Goal: Transaction & Acquisition: Purchase product/service

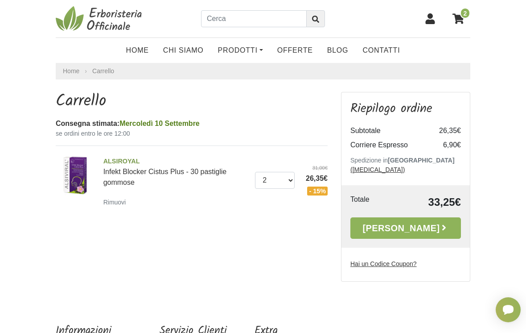
click at [420, 217] on link "[PERSON_NAME]" at bounding box center [405, 227] width 111 height 21
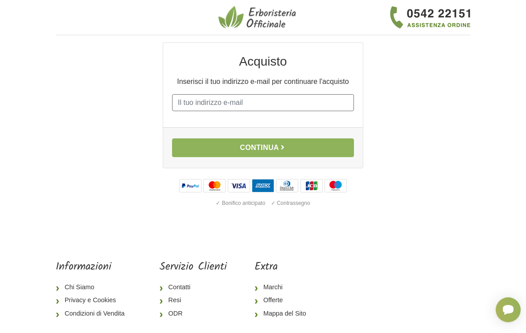
click at [242, 100] on input "E-mail" at bounding box center [263, 102] width 182 height 17
type input "[PERSON_NAME][EMAIL_ADDRESS][DOMAIN_NAME]"
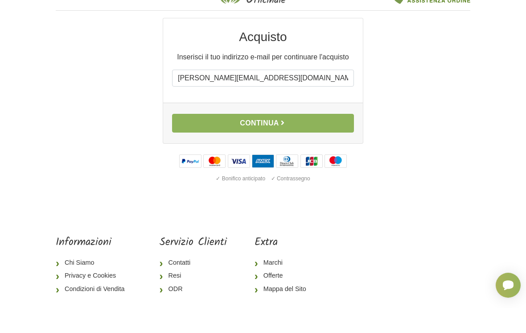
click at [280, 138] on button "Continua" at bounding box center [263, 147] width 182 height 19
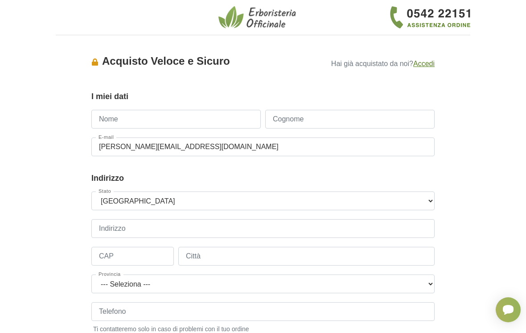
click at [136, 116] on input "Nome" at bounding box center [175, 119] width 169 height 19
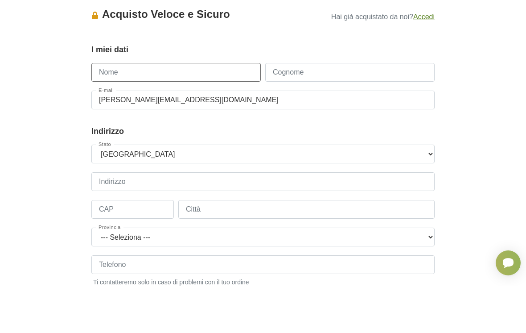
type input "[PERSON_NAME]"
type input "Dobbrick"
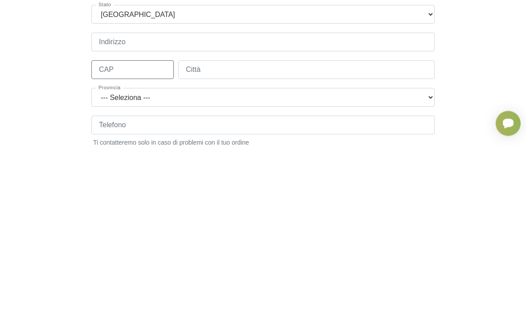
click at [128, 247] on input "CAP" at bounding box center [132, 256] width 82 height 19
type input "14052"
click at [214, 247] on input "Città" at bounding box center [306, 256] width 256 height 19
type input "Calosso"
click at [425, 274] on select "--- Seleziona --- Agrigento Alessandria Ancona Aosta Arezzo Ascoli Piceno Asti …" at bounding box center [262, 283] width 343 height 19
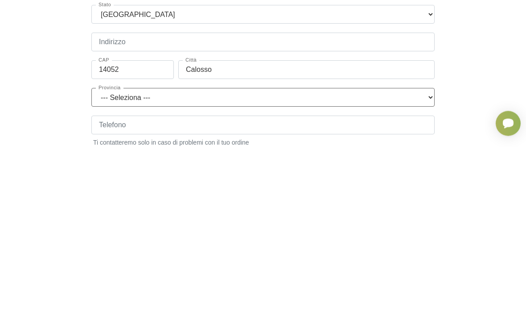
scroll to position [186, 0]
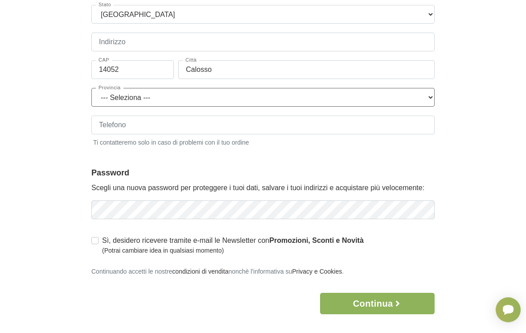
select select "3848"
click at [132, 124] on input "Telefono" at bounding box center [262, 124] width 343 height 19
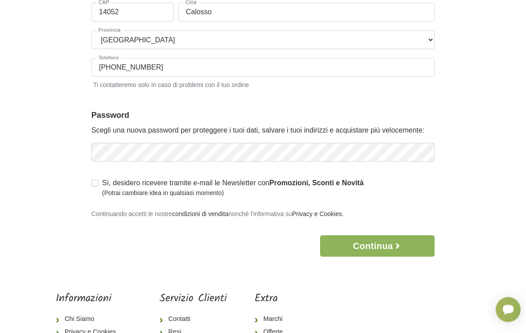
scroll to position [244, 0]
type input "+4916098332730"
click at [102, 183] on label "Sì, desidero ricevere tramite e-mail le Newsletter con Promozioni, Sconti e Nov…" at bounding box center [233, 187] width 262 height 20
click at [96, 183] on input "Sì, desidero ricevere tramite e-mail le Newsletter con Promozioni, Sconti e Nov…" at bounding box center [94, 181] width 7 height 9
checkbox input "true"
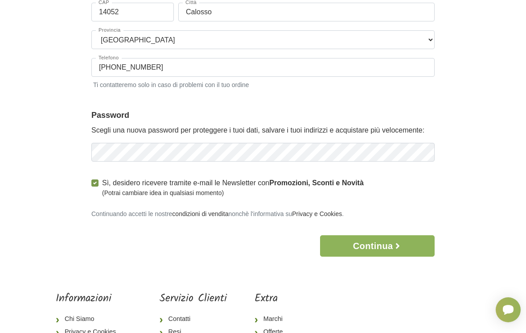
click at [396, 244] on icon "button" at bounding box center [397, 245] width 9 height 9
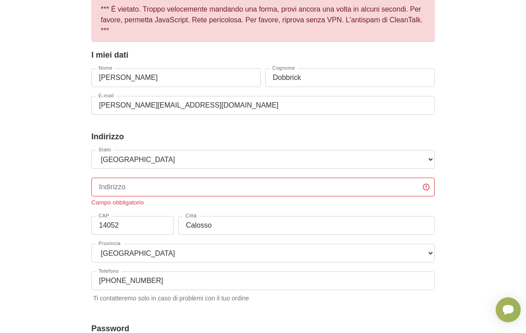
scroll to position [83, 0]
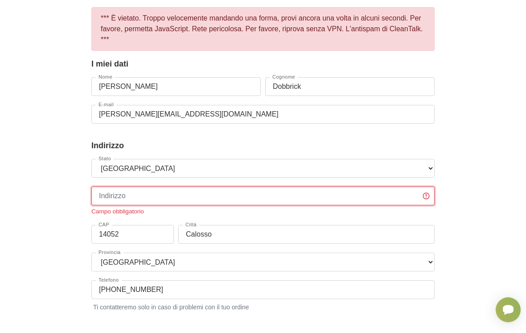
click at [147, 197] on input "Indirizzo" at bounding box center [262, 195] width 343 height 19
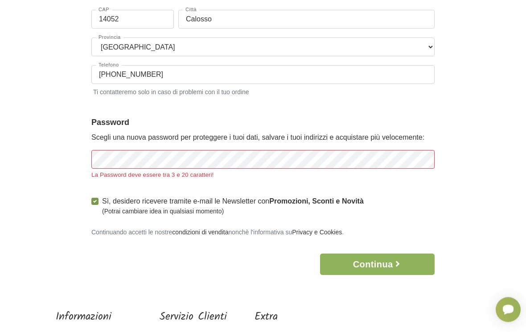
scroll to position [297, 0]
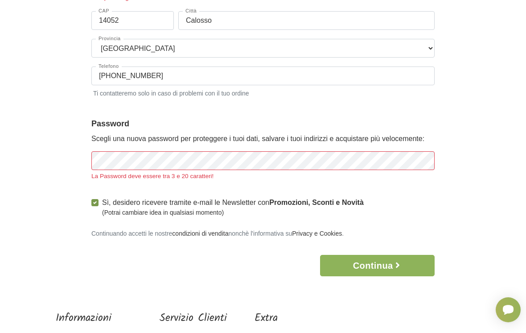
type input "Strada Sant Anna 70"
click at [387, 263] on button "Continua" at bounding box center [377, 265] width 115 height 21
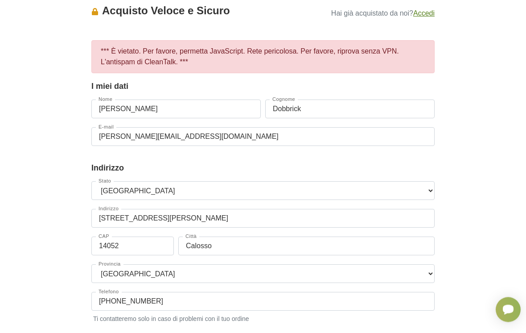
scroll to position [0, 0]
